Goal: Information Seeking & Learning: Learn about a topic

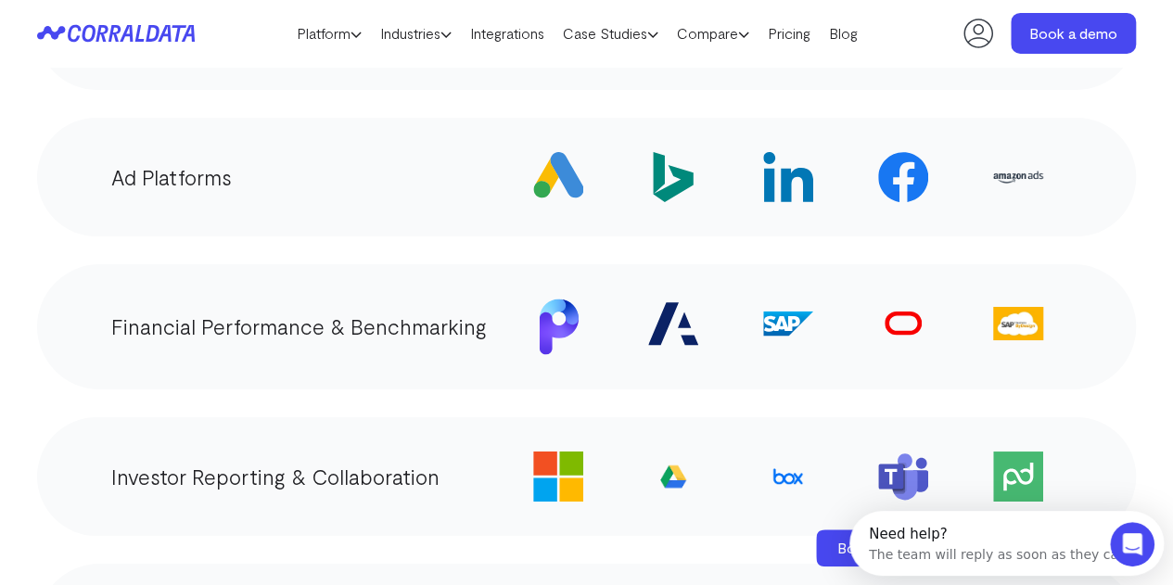
scroll to position [2834, 0]
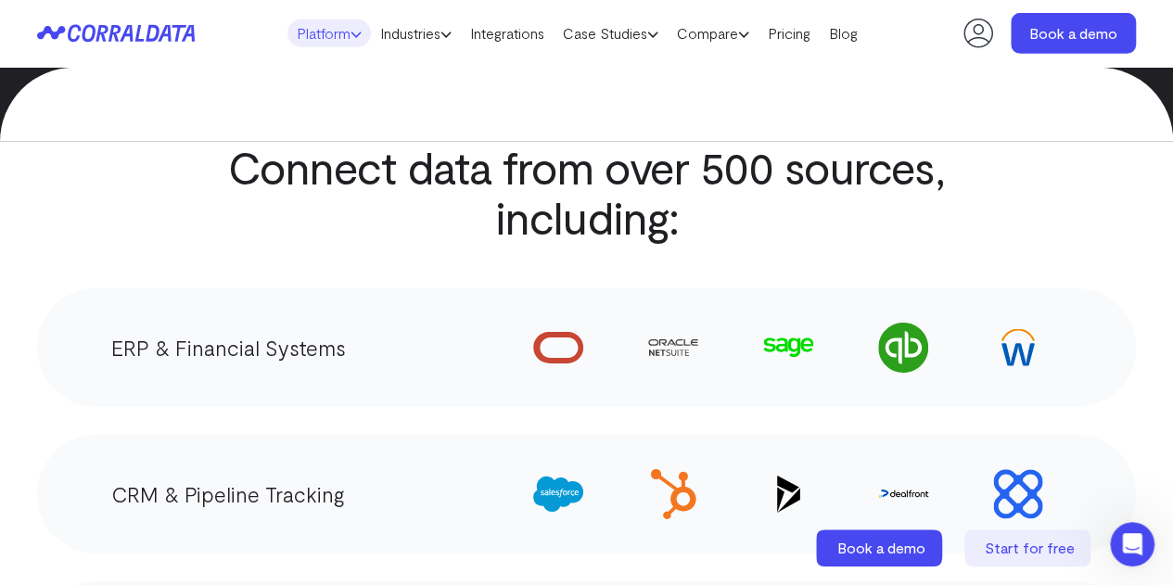
click at [323, 44] on link "Platform" at bounding box center [328, 33] width 83 height 28
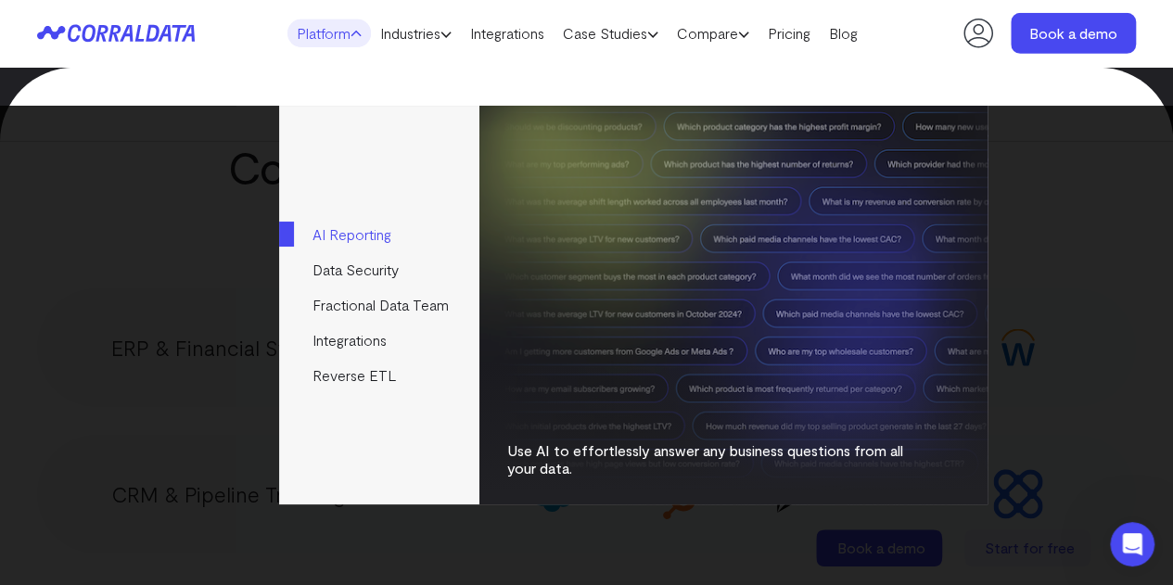
click at [420, 224] on link "AI Reporting" at bounding box center [378, 234] width 199 height 35
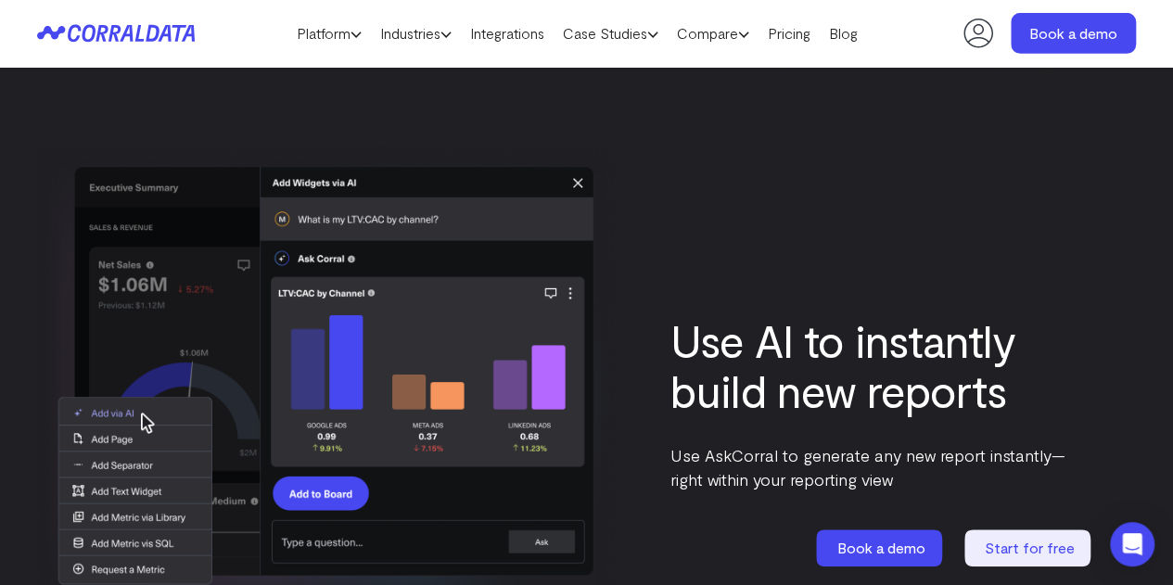
scroll to position [3020, 0]
